Goal: Find specific page/section: Find specific page/section

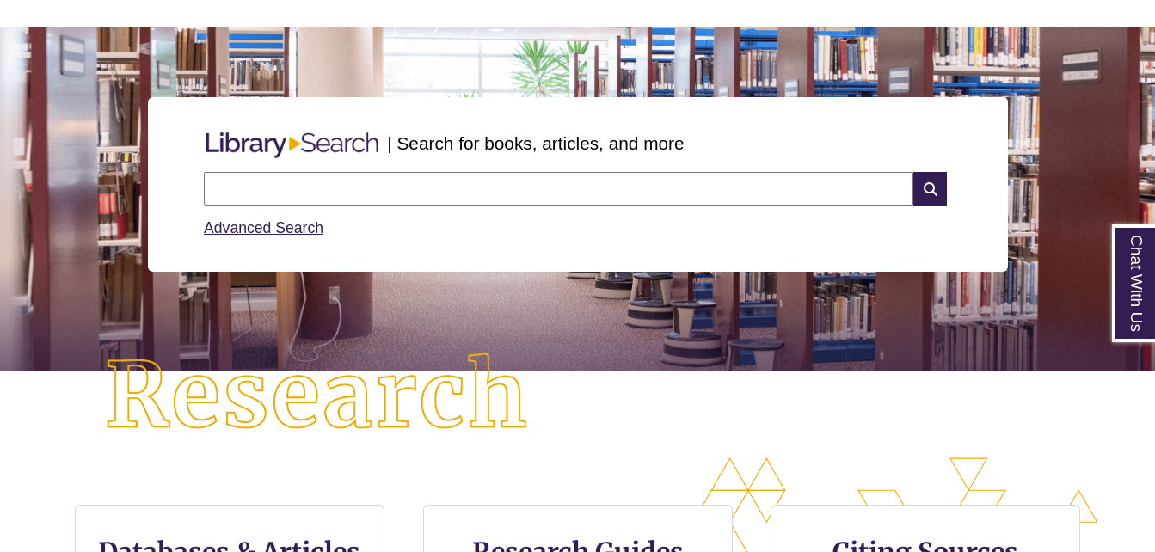
scroll to position [132, 0]
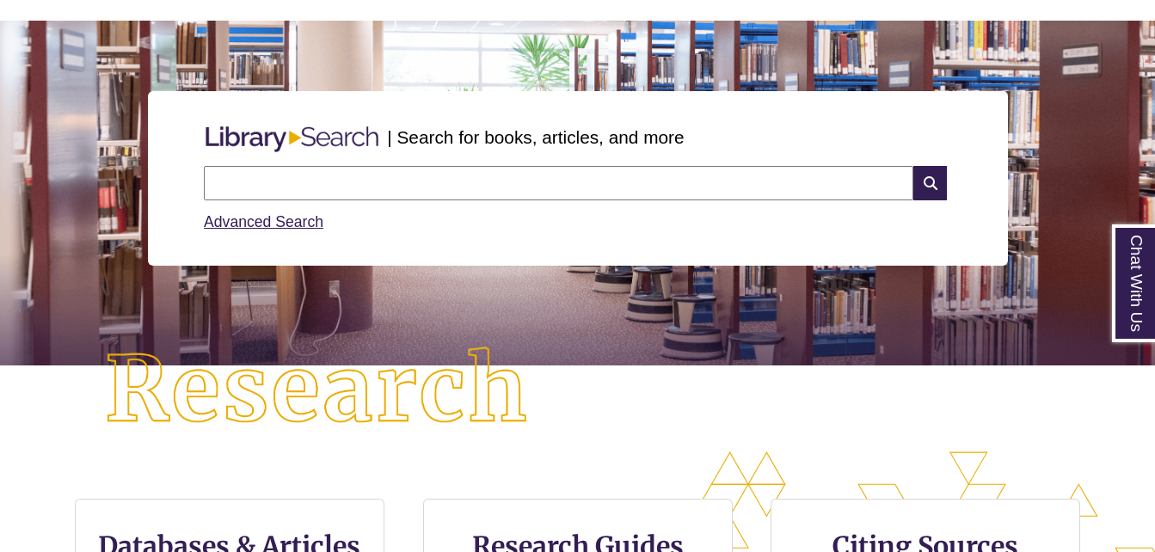
click at [334, 198] on input "text" at bounding box center [559, 183] width 710 height 34
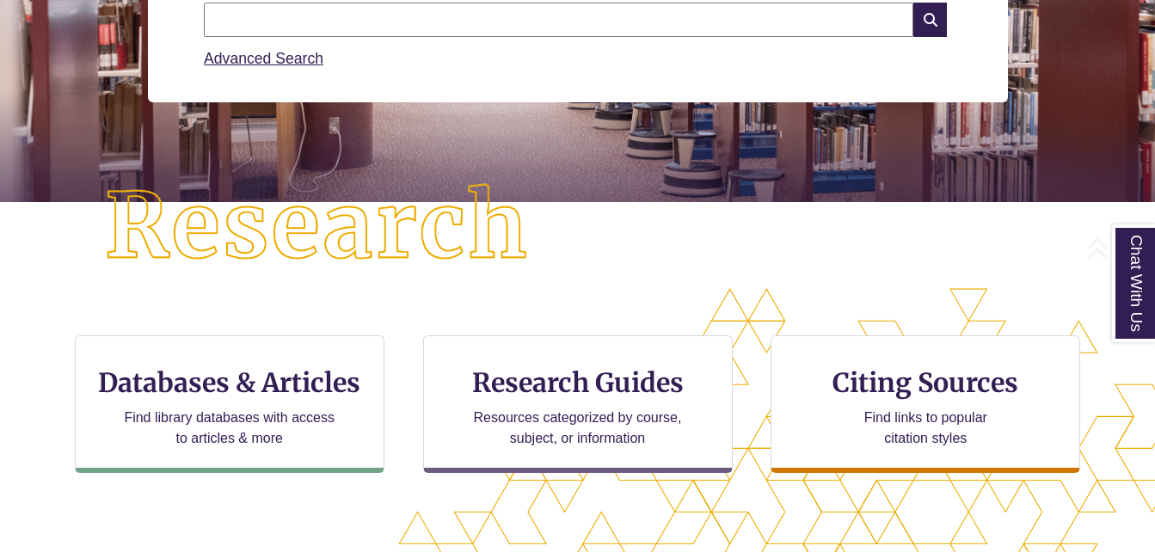
scroll to position [305, 0]
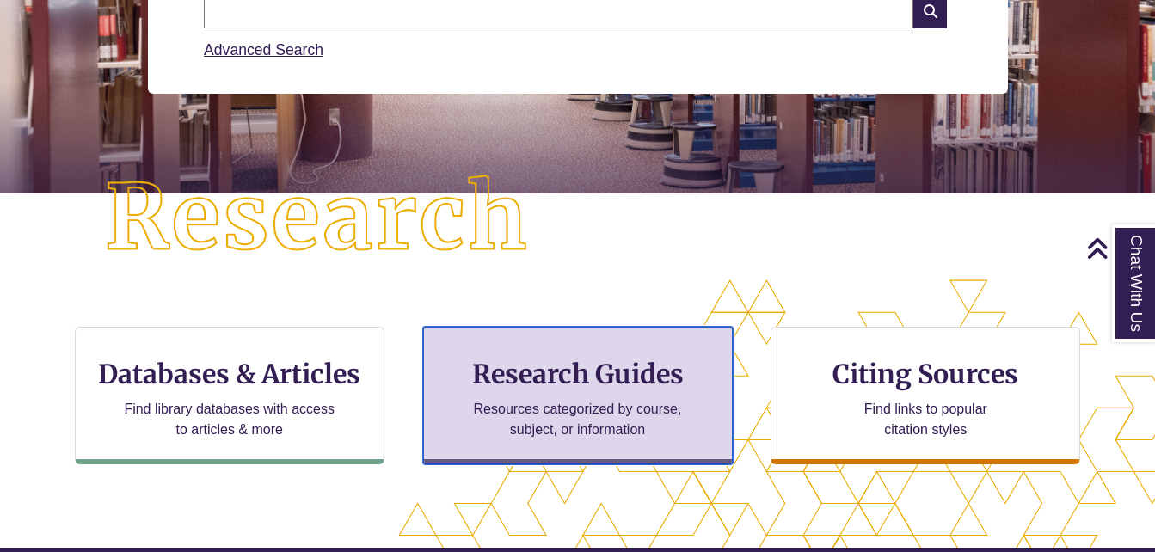
click at [571, 367] on h3 "Research Guides" at bounding box center [578, 374] width 280 height 33
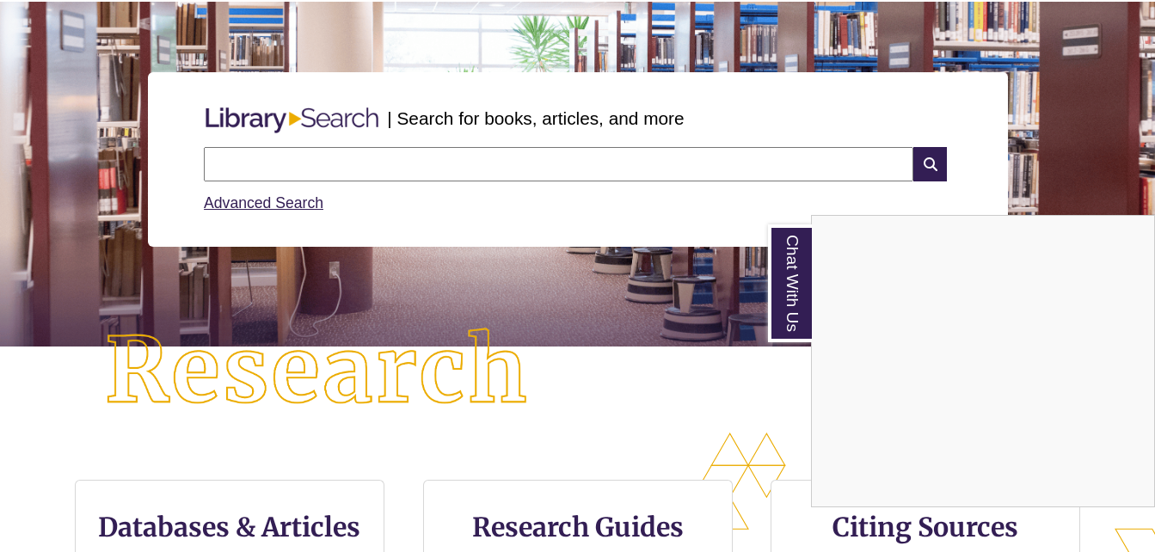
scroll to position [151, 0]
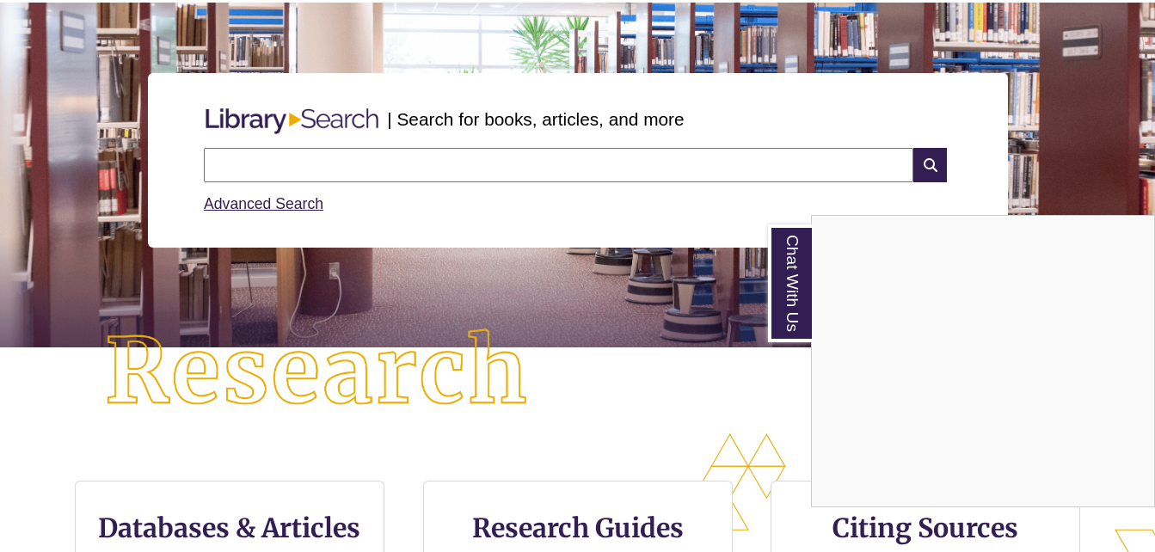
click at [457, 165] on div "Chat With Us" at bounding box center [577, 276] width 1155 height 552
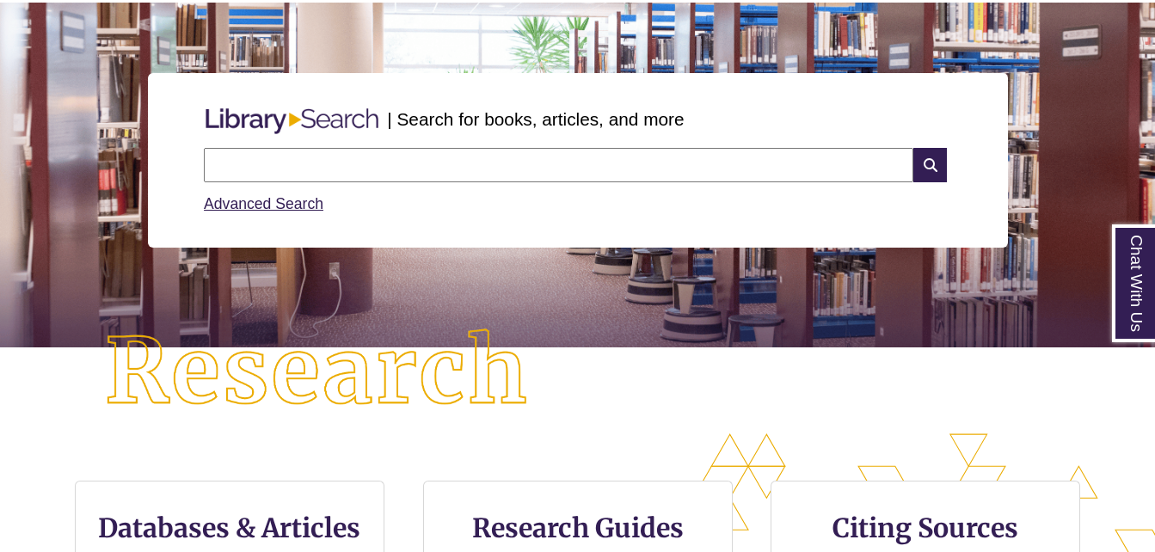
click at [562, 160] on input "text" at bounding box center [559, 165] width 710 height 34
type input "**********"
click at [937, 163] on icon at bounding box center [930, 165] width 33 height 34
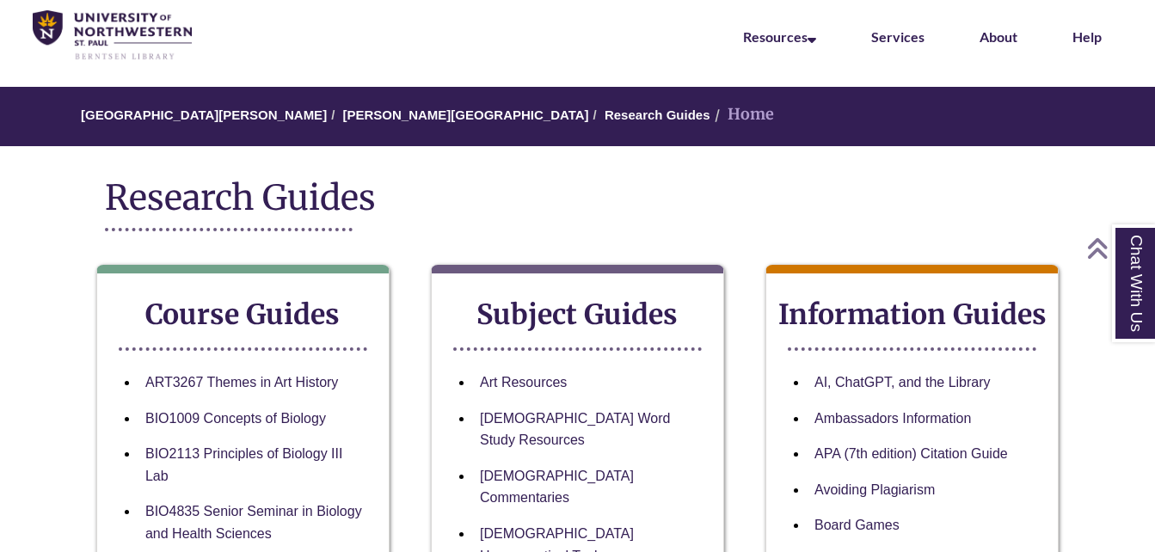
scroll to position [65, 0]
